Goal: Information Seeking & Learning: Learn about a topic

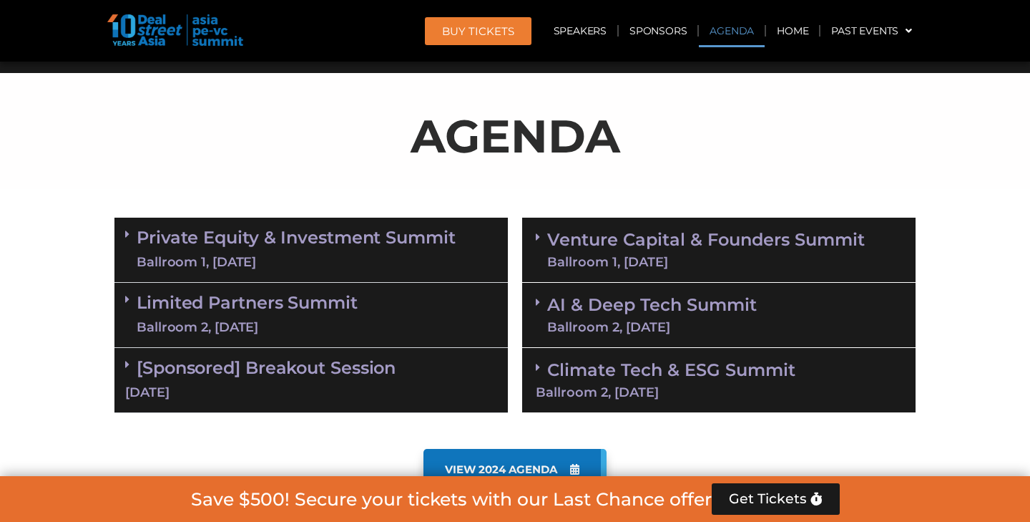
scroll to position [736, 0]
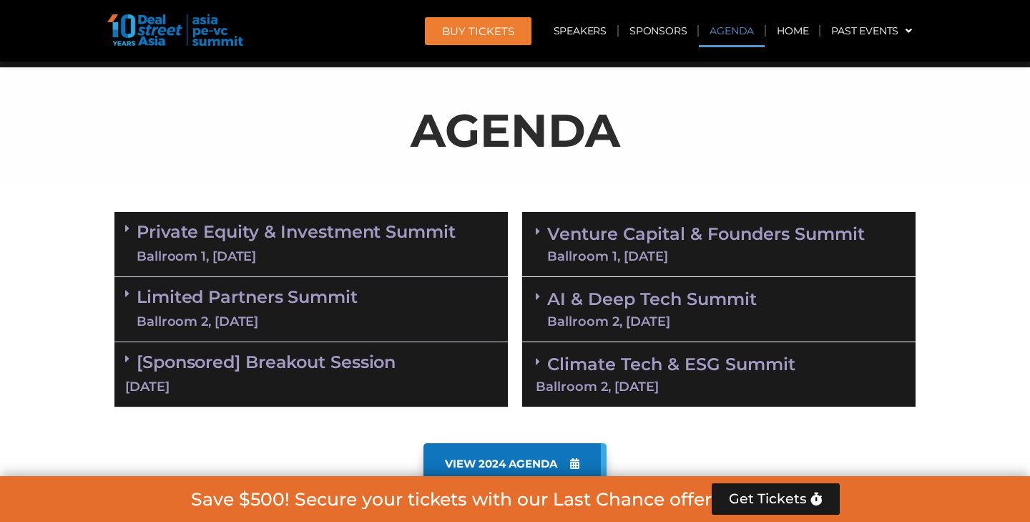
click at [295, 296] on link "Limited Partners [GEOGRAPHIC_DATA] 2, [DATE]" at bounding box center [247, 309] width 221 height 43
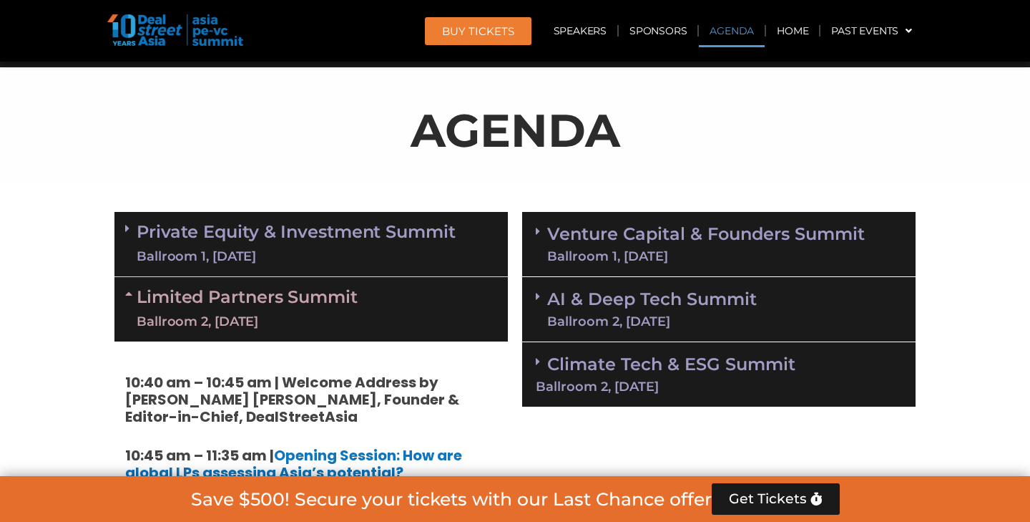
click at [311, 232] on link "Private Equity & Investment Summit Ballroom 1, [DATE]" at bounding box center [296, 243] width 319 height 43
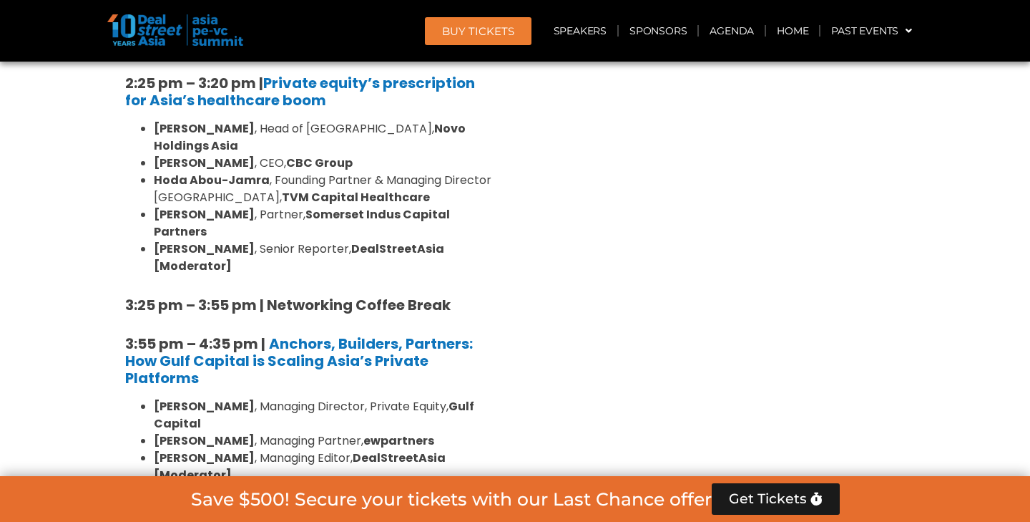
scroll to position [2234, 0]
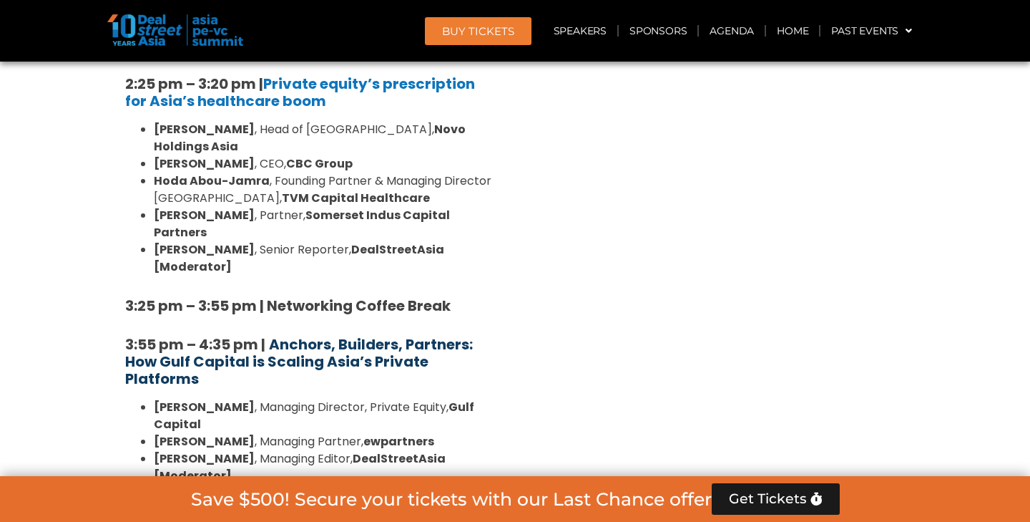
click at [305, 334] on b "Anchors, Builders, Partners: How Gulf Capital is Scaling Asia’s Private Platfor…" at bounding box center [299, 361] width 348 height 54
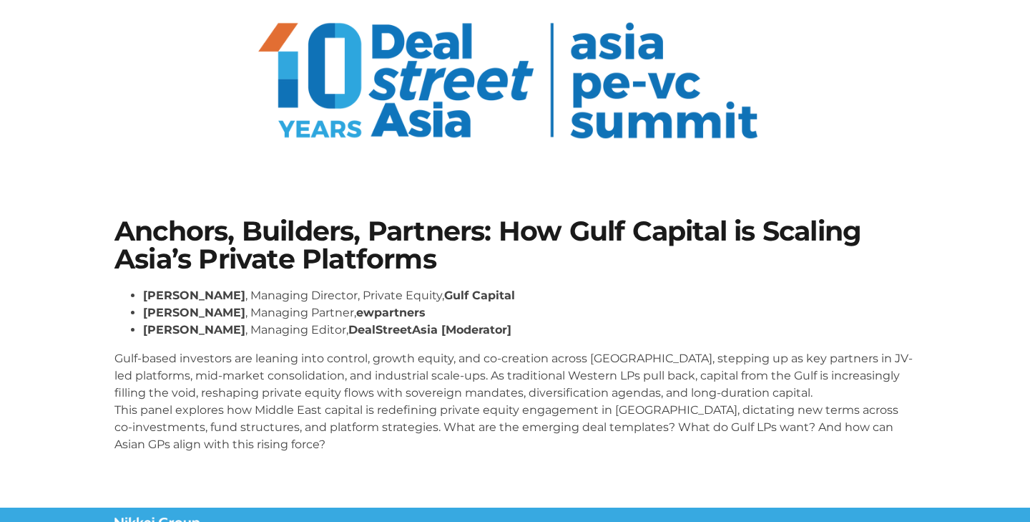
scroll to position [108, 0]
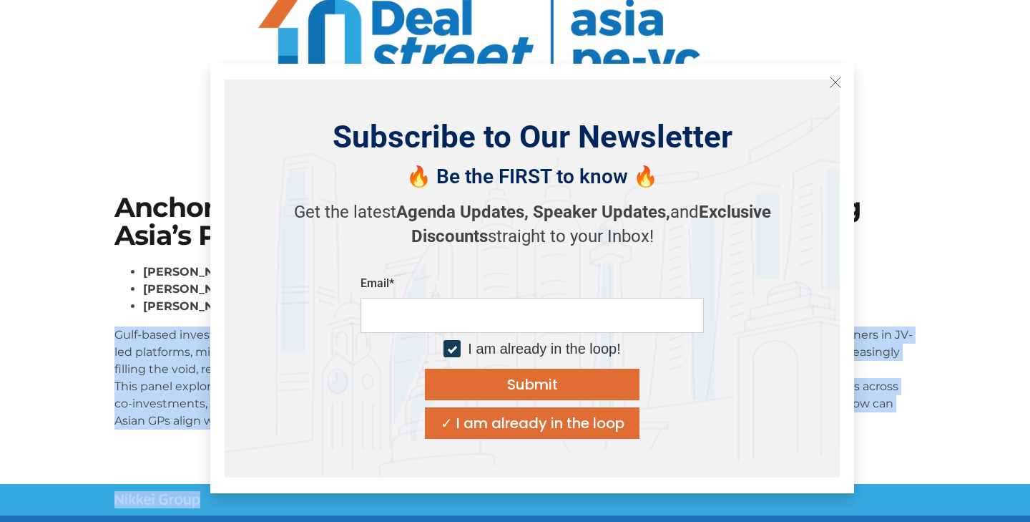
drag, startPoint x: 117, startPoint y: 335, endPoint x: 155, endPoint y: 343, distance: 39.4
click at [296, 397] on body "Skip to content DealStreetAsia Events Anchors, Builders, Partners: How Gulf Cap…" at bounding box center [515, 276] width 1030 height 768
click at [836, 82] on line "Close" at bounding box center [836, 82] width 10 height 10
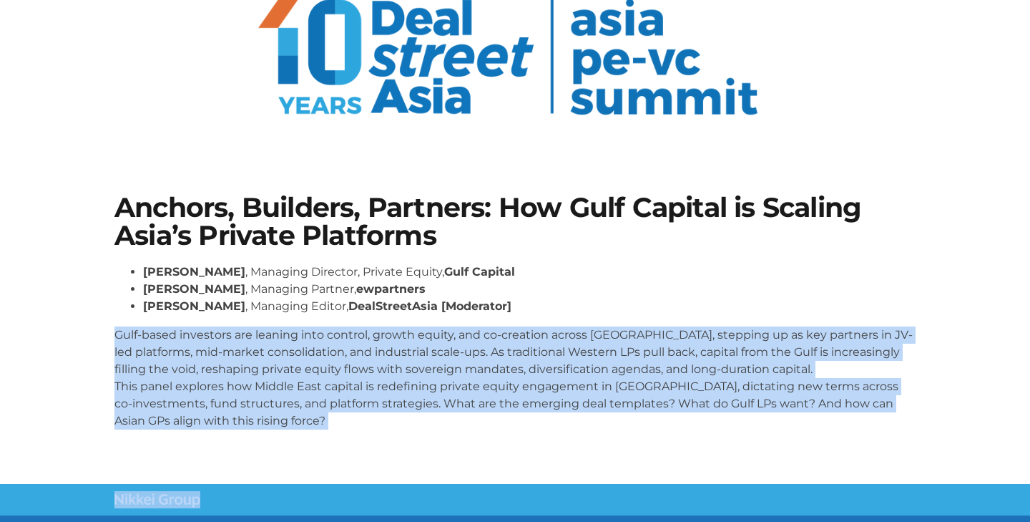
click at [277, 331] on p "Gulf-based investors are leaning into control, growth equity, and co-creation a…" at bounding box center [514, 377] width 801 height 103
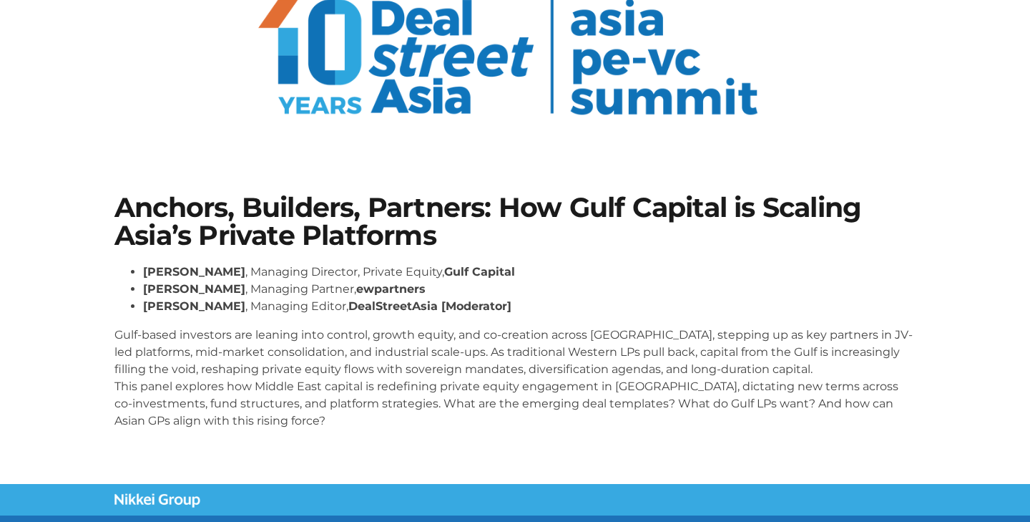
click at [163, 338] on p "Gulf-based investors are leaning into control, growth equity, and co-creation a…" at bounding box center [514, 377] width 801 height 103
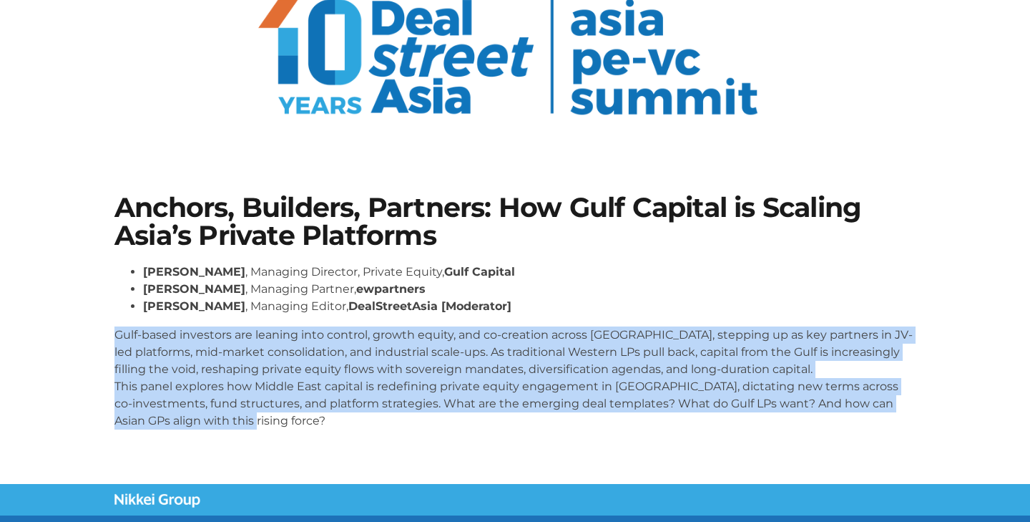
drag, startPoint x: 118, startPoint y: 336, endPoint x: 240, endPoint y: 410, distance: 142.2
click at [240, 410] on p "Gulf-based investors are leaning into control, growth equity, and co-creation a…" at bounding box center [514, 377] width 801 height 103
copy p "Gulf-based investors are leaning into control, growth equity, and co-creation a…"
click at [216, 291] on li "[PERSON_NAME] , Managing Partner, ewpartners" at bounding box center [529, 288] width 773 height 17
